Goal: Task Accomplishment & Management: Complete application form

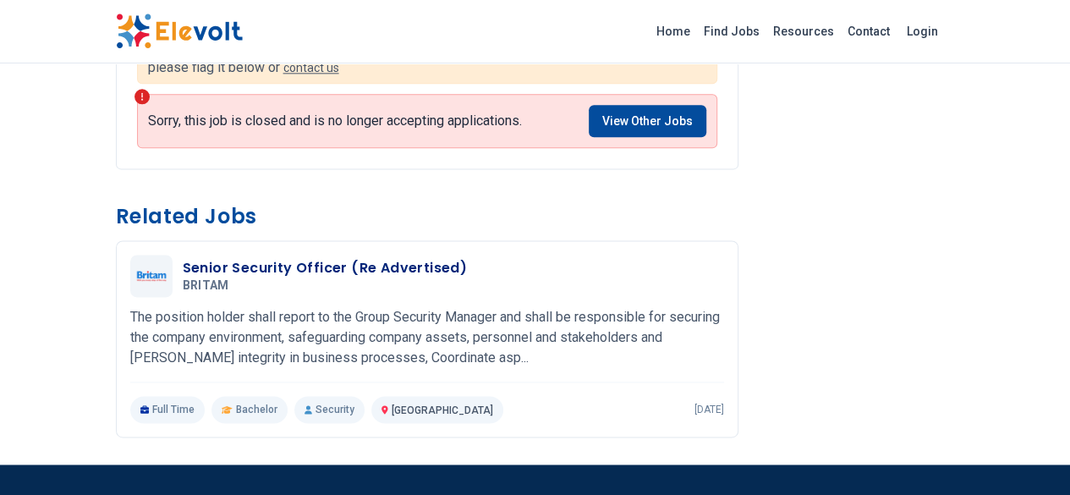
scroll to position [1042, 0]
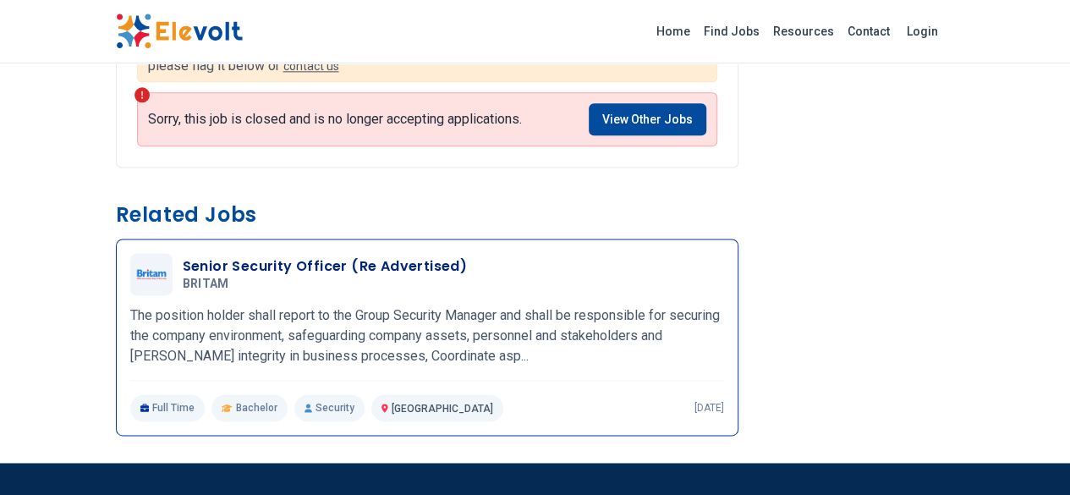
click at [288, 256] on h3 "Senior Security Officer (Re Advertised)" at bounding box center [325, 266] width 285 height 20
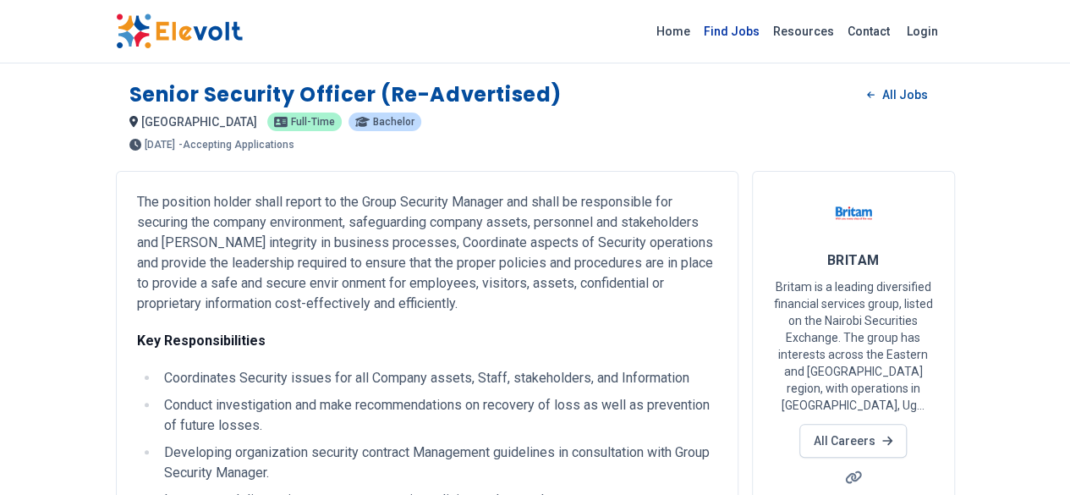
click at [766, 29] on link "Find Jobs" at bounding box center [731, 31] width 69 height 27
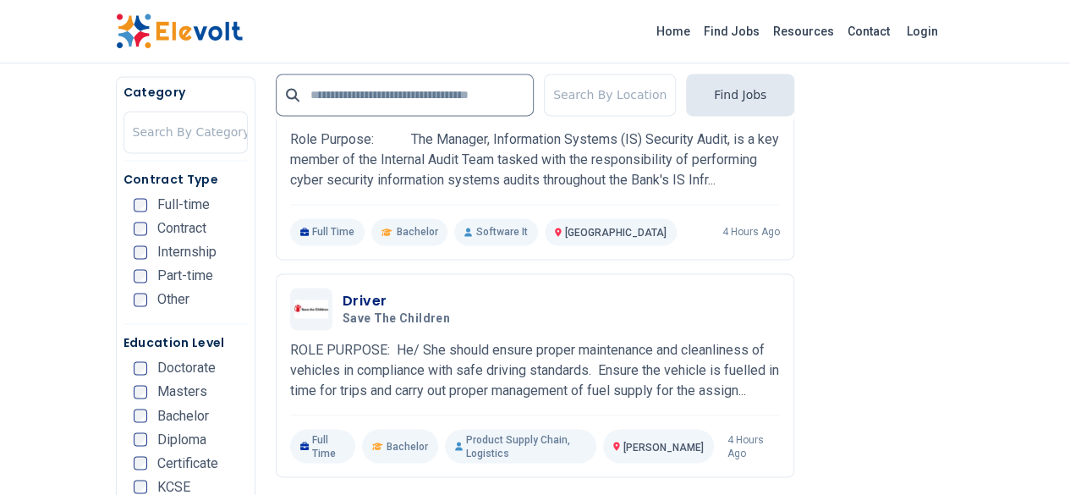
scroll to position [1186, 0]
click at [468, 104] on input "text" at bounding box center [405, 95] width 258 height 42
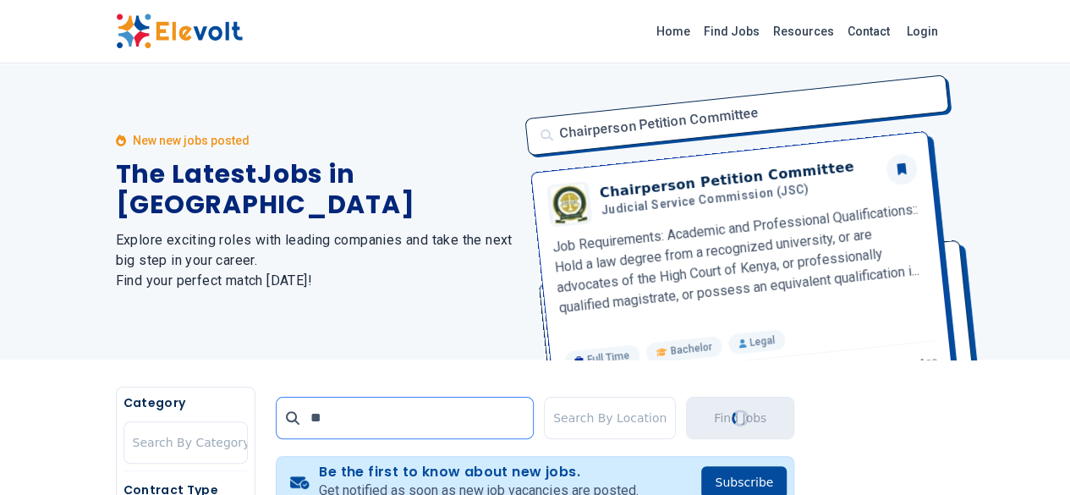
scroll to position [0, 0]
type input "**********"
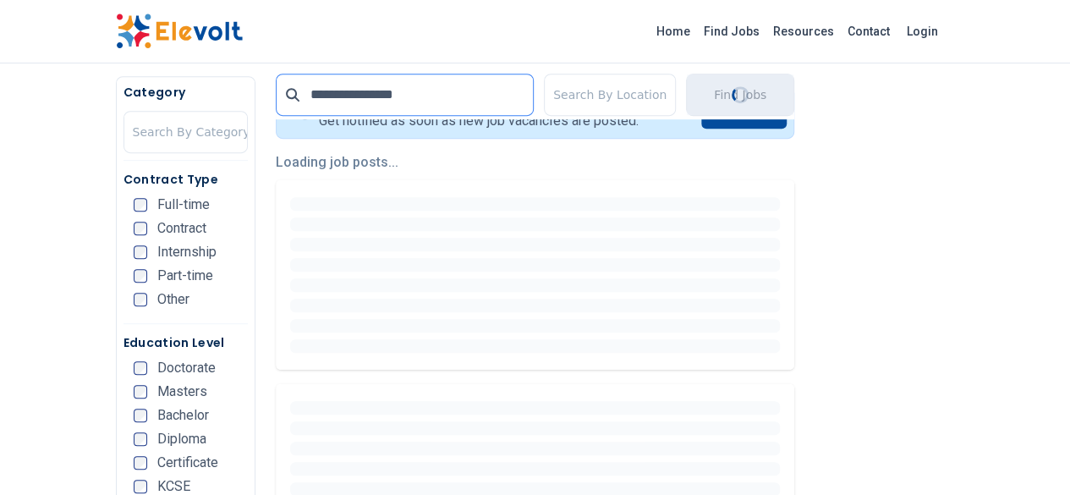
scroll to position [372, 0]
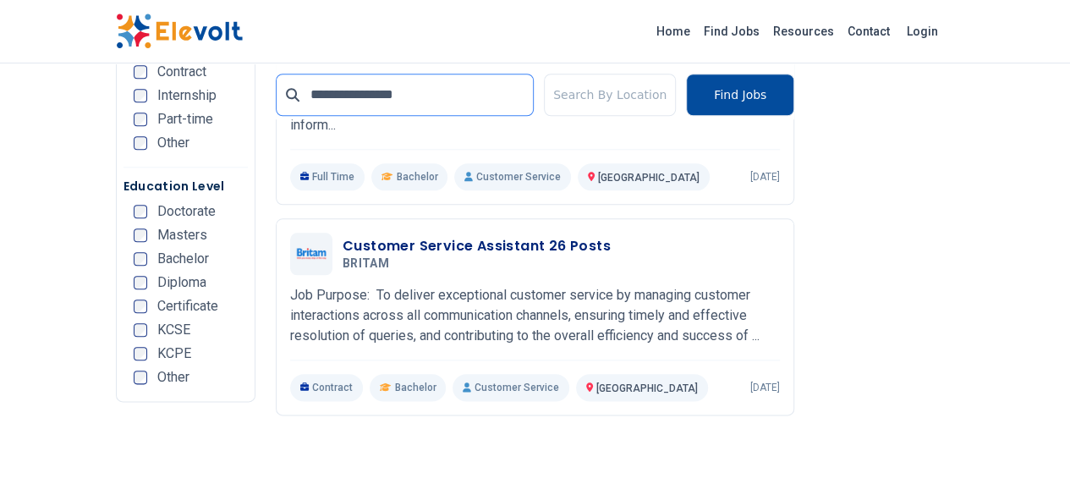
scroll to position [848, 0]
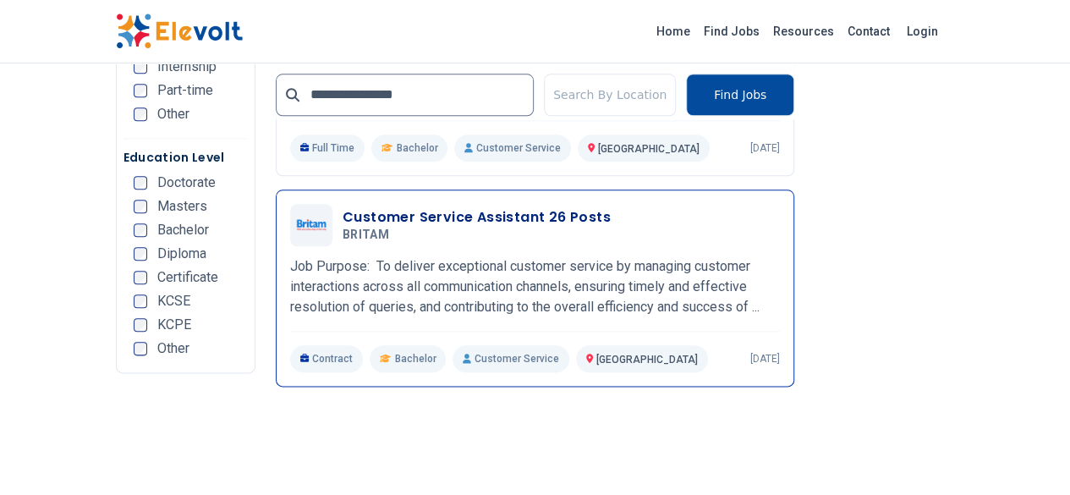
click at [517, 207] on h3 "Customer Service Assistant 26 Posts" at bounding box center [477, 217] width 268 height 20
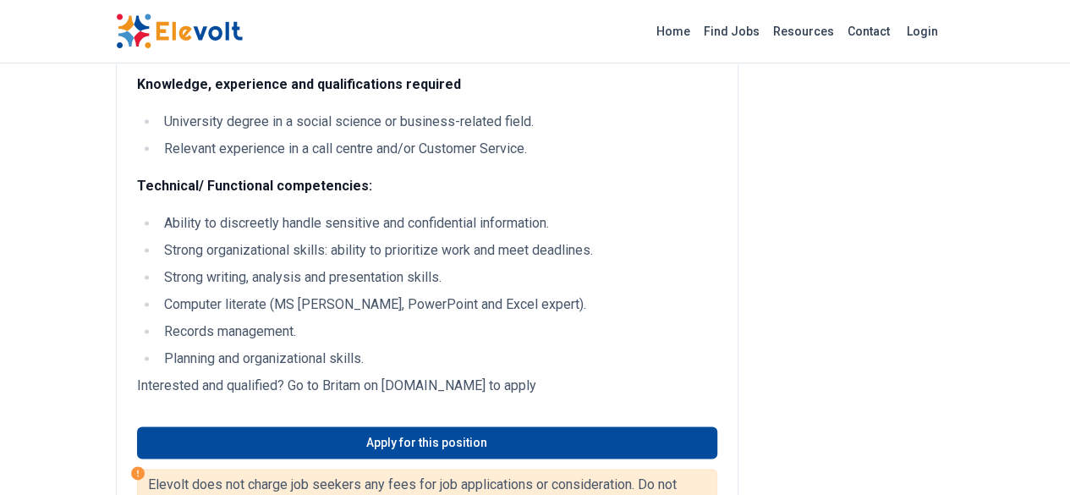
scroll to position [1020, 0]
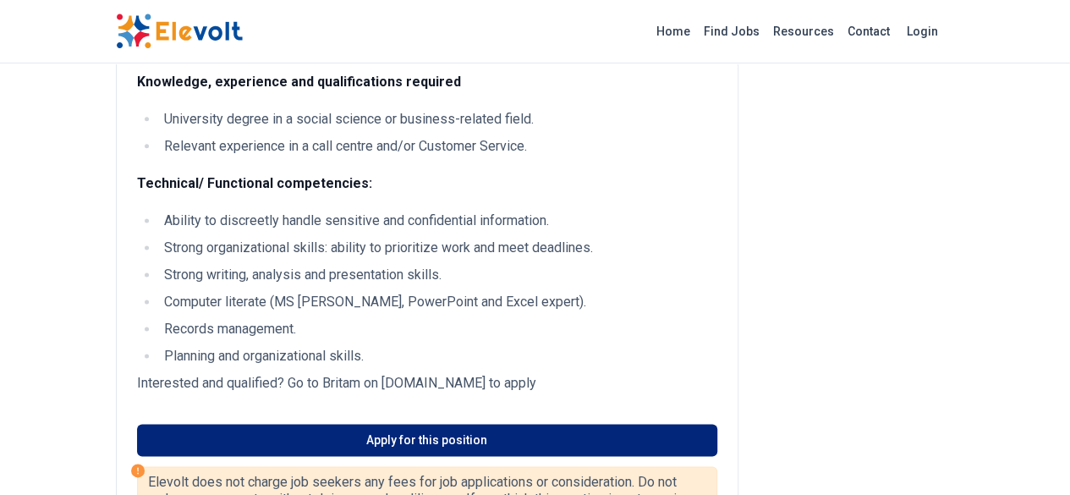
click at [500, 424] on link "Apply for this position" at bounding box center [427, 440] width 580 height 32
